Goal: Information Seeking & Learning: Check status

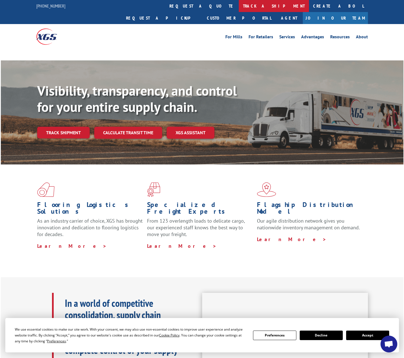
click at [239, 8] on link "track a shipment" at bounding box center [274, 6] width 70 height 12
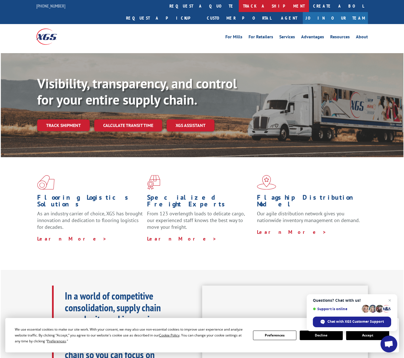
click at [239, 7] on link "track a shipment" at bounding box center [274, 6] width 70 height 12
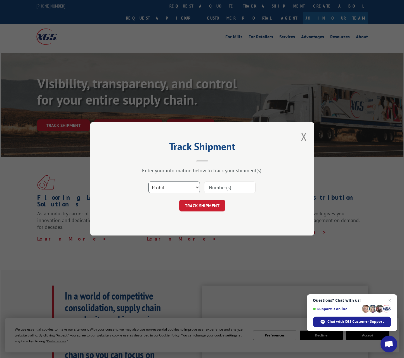
click at [195, 186] on select "Select category... Probill BOL PO" at bounding box center [173, 188] width 51 height 12
click at [148, 182] on select "Select category... Probill BOL PO" at bounding box center [173, 188] width 51 height 12
click at [199, 188] on select "Select category... Probill BOL PO" at bounding box center [173, 188] width 51 height 12
select select "bol"
click at [148, 182] on select "Select category... Probill BOL PO" at bounding box center [173, 188] width 51 height 12
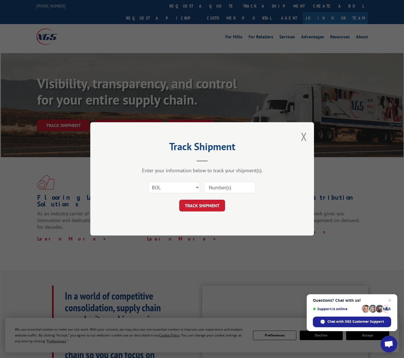
click at [225, 188] on input at bounding box center [229, 188] width 51 height 12
type input "527891847"
click at [210, 209] on button "TRACK SHIPMENT" at bounding box center [202, 206] width 46 height 12
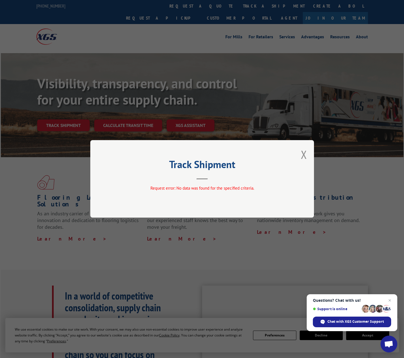
click at [261, 174] on header "Track Shipment" at bounding box center [202, 170] width 168 height 19
click at [242, 188] on span "Request error: No data was found for the specified criteria." at bounding box center [202, 188] width 104 height 5
click at [306, 155] on button "Close modal" at bounding box center [304, 154] width 6 height 15
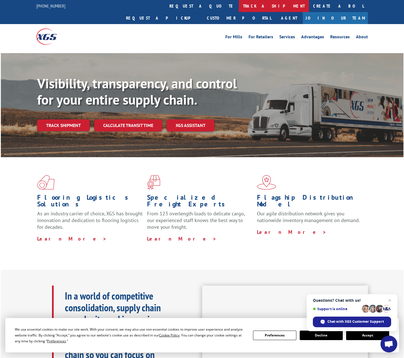
click at [239, 4] on link "track a shipment" at bounding box center [274, 6] width 70 height 12
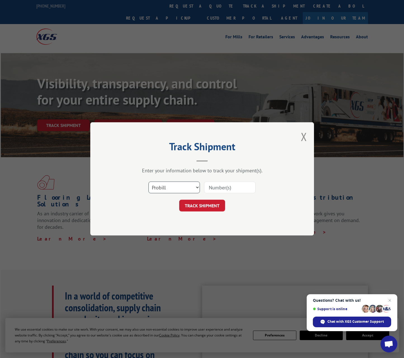
click at [196, 190] on select "Select category... Probill BOL PO" at bounding box center [173, 188] width 51 height 12
